Goal: Information Seeking & Learning: Learn about a topic

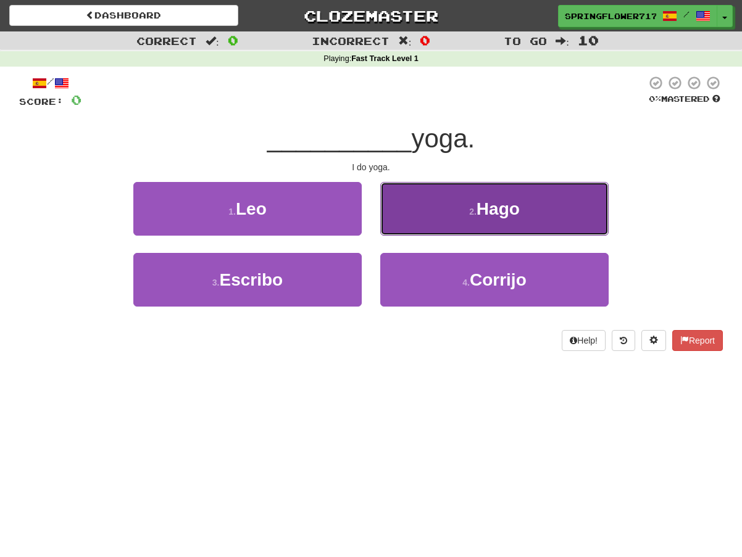
click at [522, 220] on button "2 . Hago" at bounding box center [494, 209] width 228 height 54
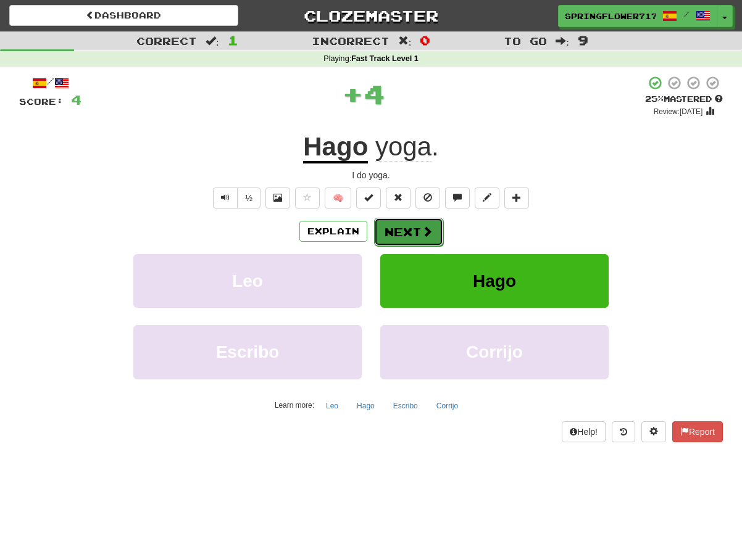
click at [413, 239] on button "Next" at bounding box center [408, 232] width 69 height 28
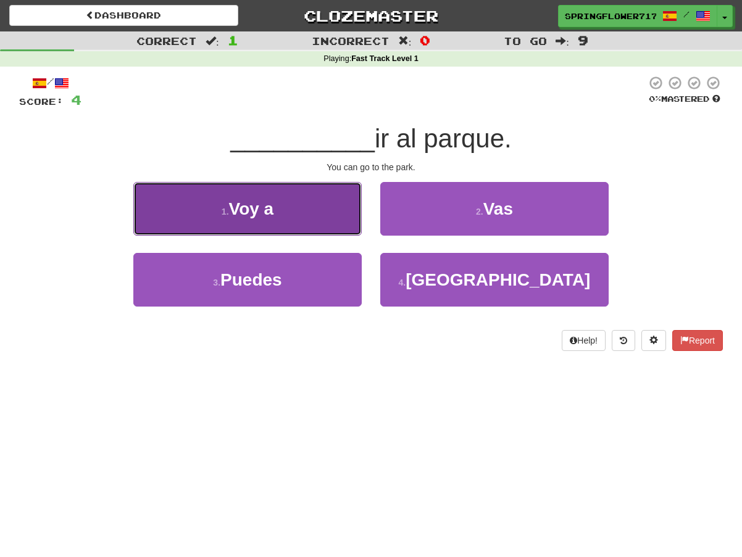
click at [333, 206] on button "1 . Voy a" at bounding box center [247, 209] width 228 height 54
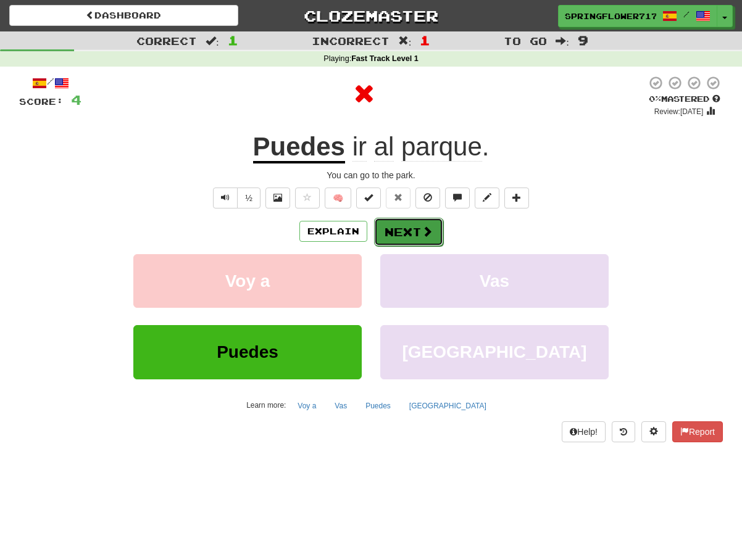
click at [420, 235] on button "Next" at bounding box center [408, 232] width 69 height 28
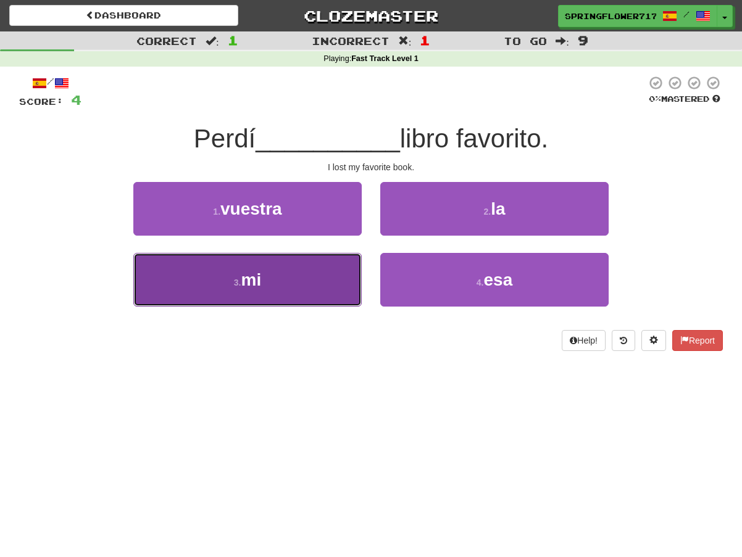
click at [301, 274] on button "3 . mi" at bounding box center [247, 280] width 228 height 54
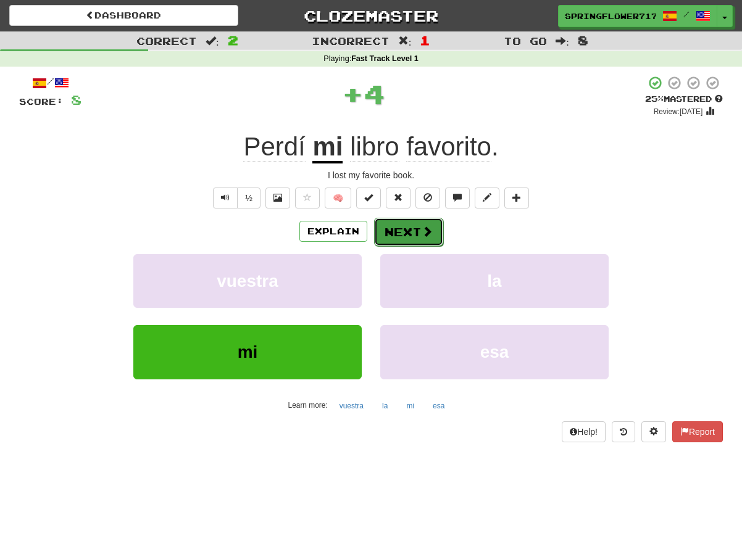
click at [394, 244] on button "Next" at bounding box center [408, 232] width 69 height 28
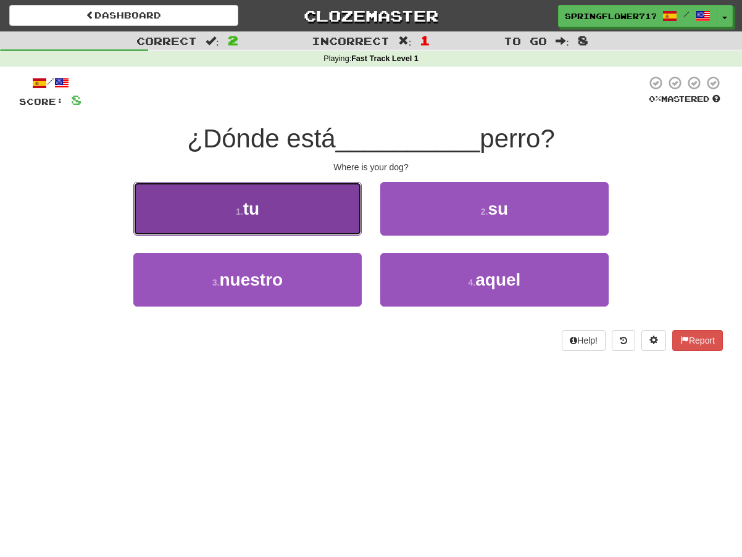
click at [202, 205] on button "1 . tu" at bounding box center [247, 209] width 228 height 54
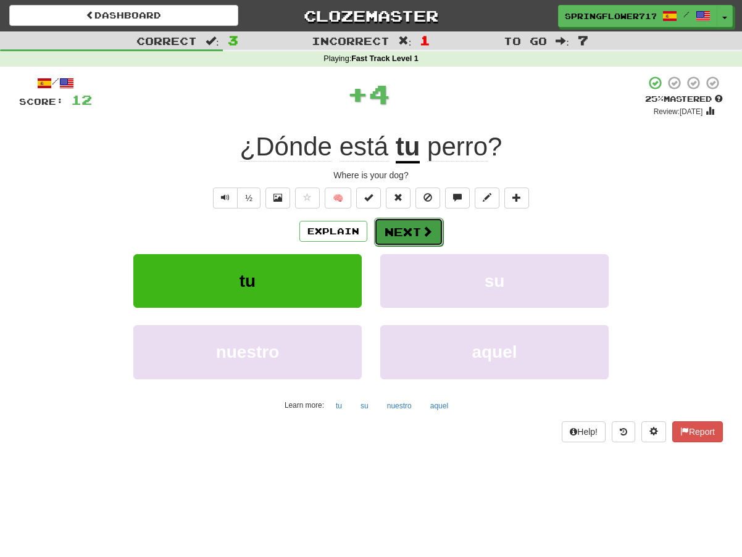
click at [396, 223] on button "Next" at bounding box center [408, 232] width 69 height 28
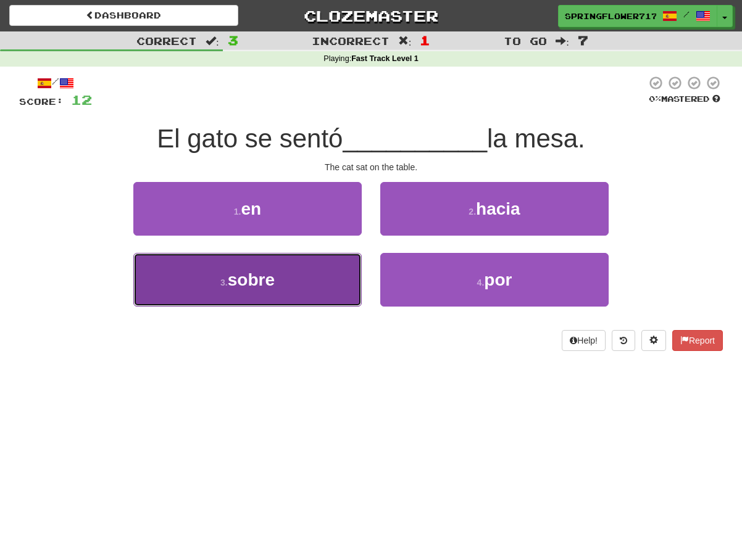
click at [314, 261] on button "3 . sobre" at bounding box center [247, 280] width 228 height 54
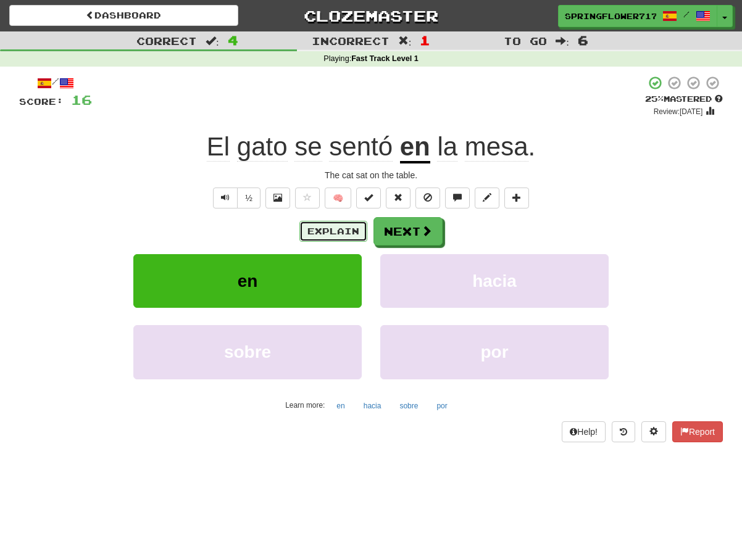
click at [344, 228] on button "Explain" at bounding box center [333, 231] width 68 height 21
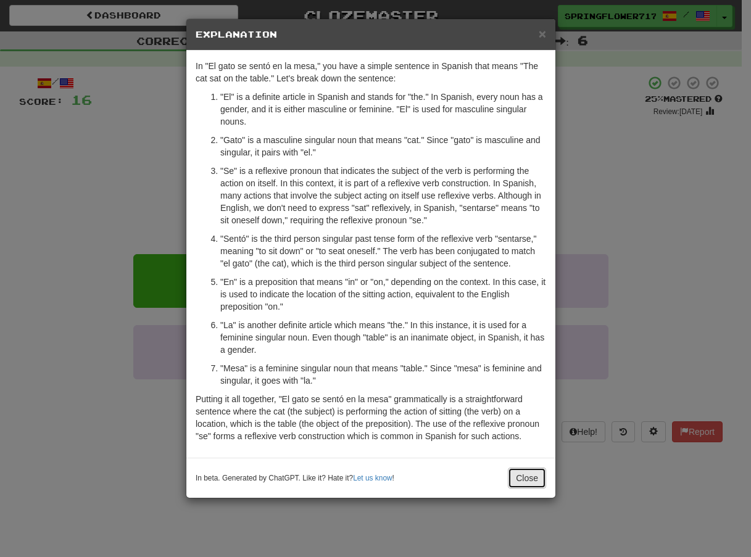
click at [530, 479] on button "Close" at bounding box center [527, 478] width 38 height 21
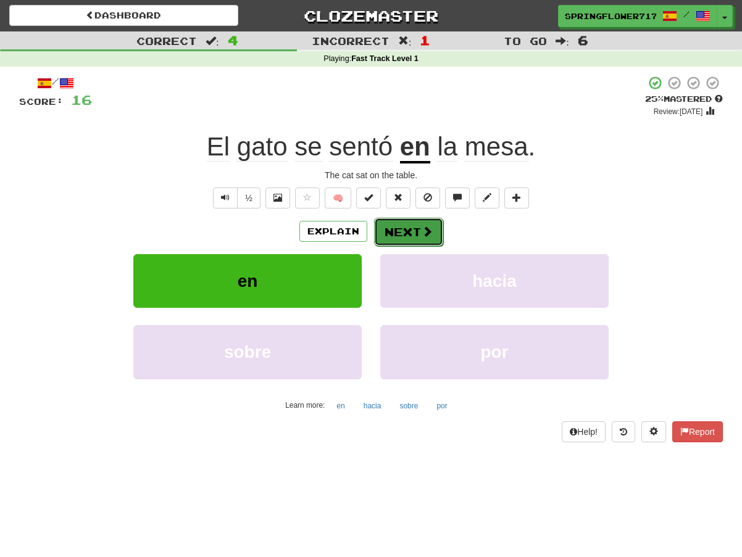
click at [430, 242] on button "Next" at bounding box center [408, 232] width 69 height 28
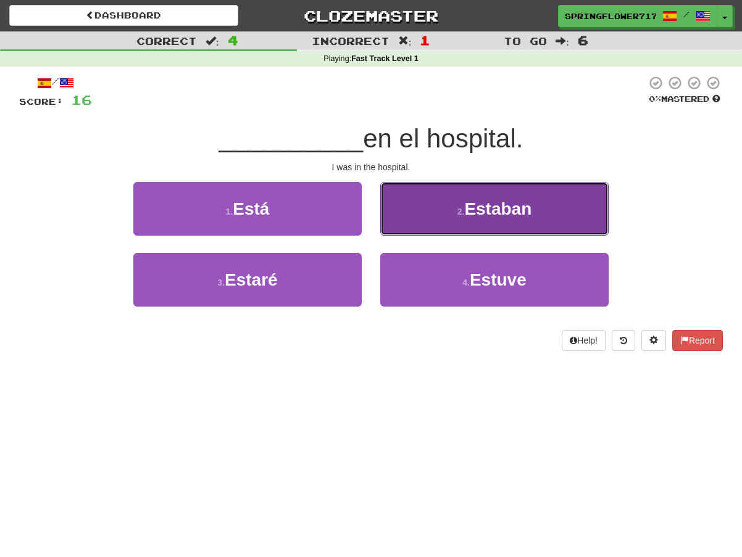
click at [402, 214] on button "2 . [PERSON_NAME]" at bounding box center [494, 209] width 228 height 54
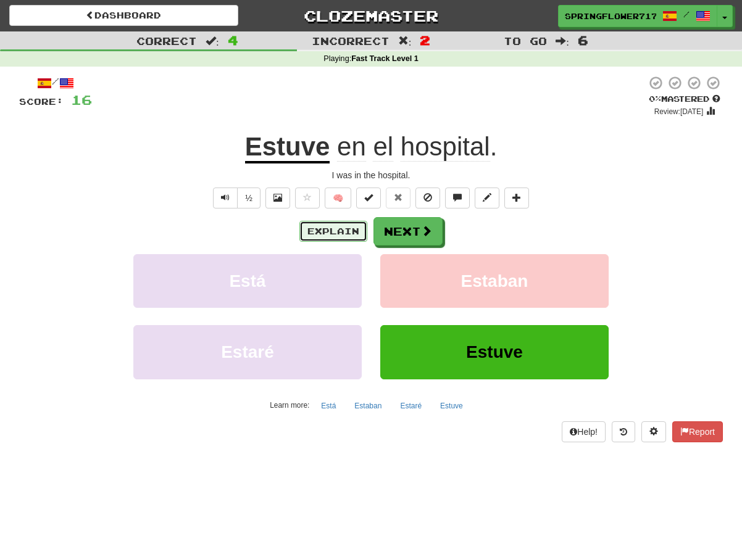
click at [321, 235] on button "Explain" at bounding box center [333, 231] width 68 height 21
